Goal: Information Seeking & Learning: Find specific fact

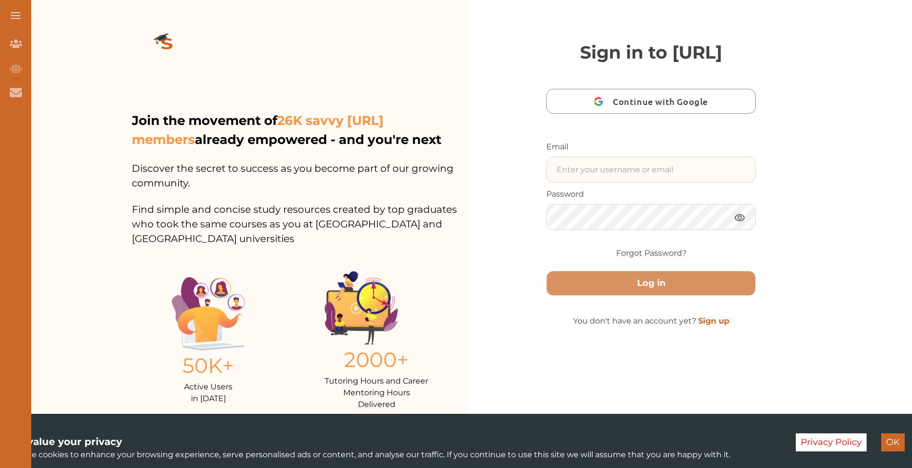
click at [561, 182] on input "text" at bounding box center [651, 169] width 209 height 25
type input "18Hibx.H@Gmail.com"
click at [546, 271] on button "Log in" at bounding box center [651, 283] width 210 height 25
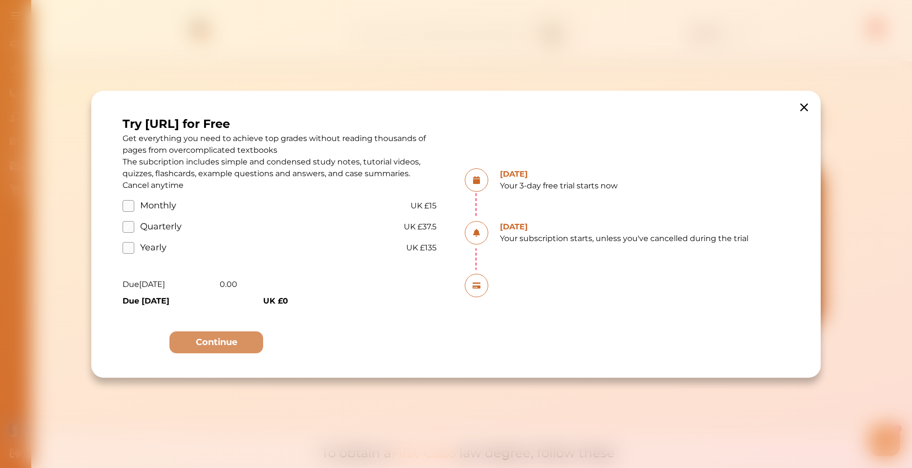
click at [804, 108] on icon at bounding box center [804, 107] width 8 height 8
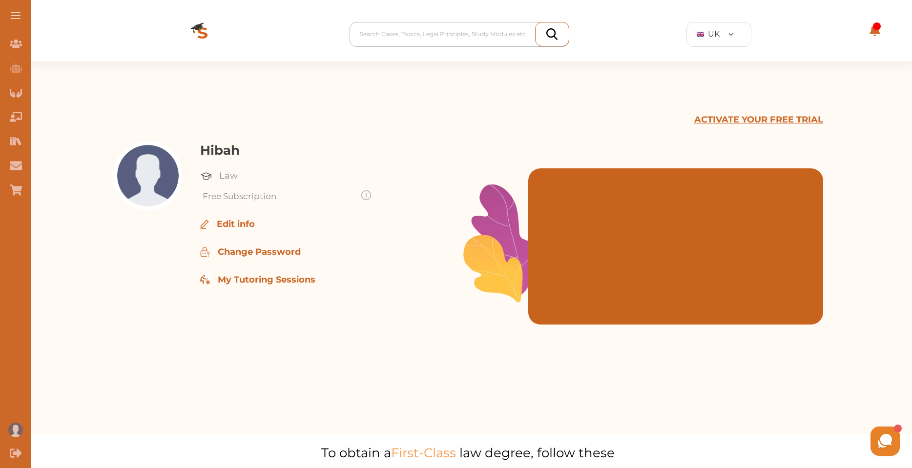
click at [505, 28] on div at bounding box center [462, 34] width 204 height 14
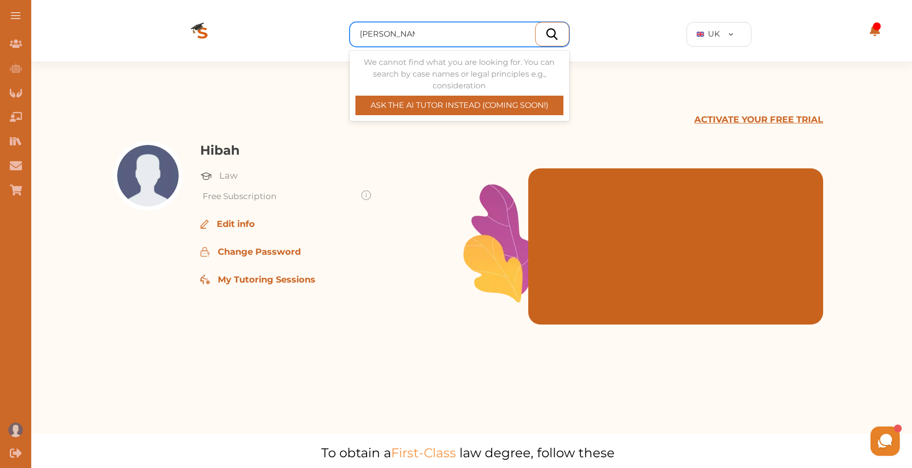
type input "[PERSON_NAME] v [PERSON_NAME]"
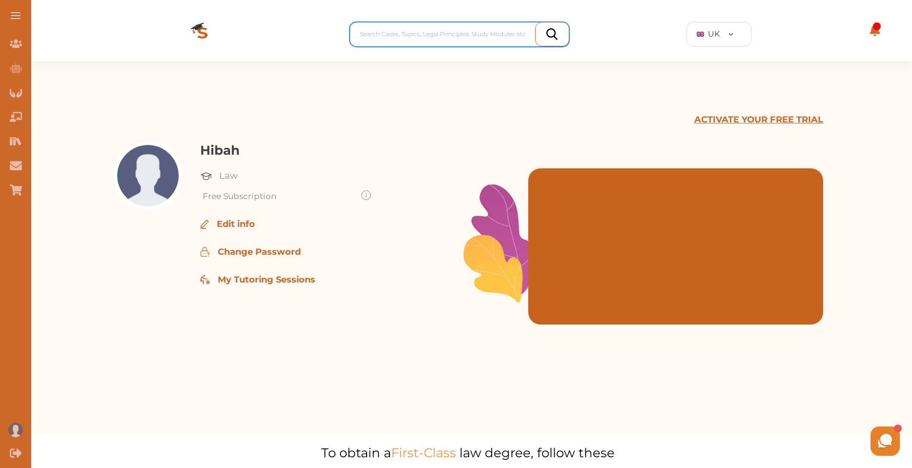
drag, startPoint x: 439, startPoint y: 31, endPoint x: 378, endPoint y: 40, distance: 61.6
click at [378, 40] on div at bounding box center [462, 34] width 204 height 14
paste input "[PERSON_NAME] v [PERSON_NAME] (No 2) [2016] UKSC 44, [2018] AC 843"
type input "[PERSON_NAME] v [PERSON_NAME] (No 2) [2016] UKSC 44, [2018] AC 843"
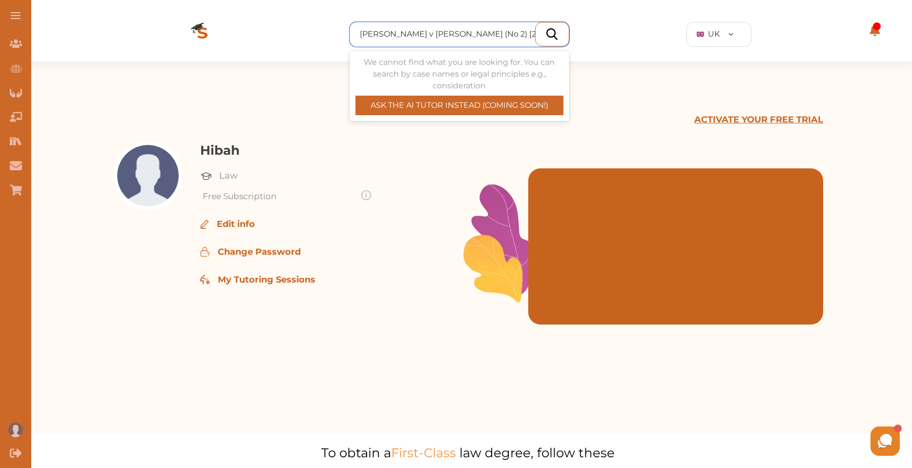
drag, startPoint x: 359, startPoint y: 34, endPoint x: 751, endPoint y: 46, distance: 391.4
click at [751, 46] on div "Use Up and Down to choose options, press Enter to select the currently focused …" at bounding box center [468, 34] width 825 height 55
